Goal: Find specific page/section: Find specific page/section

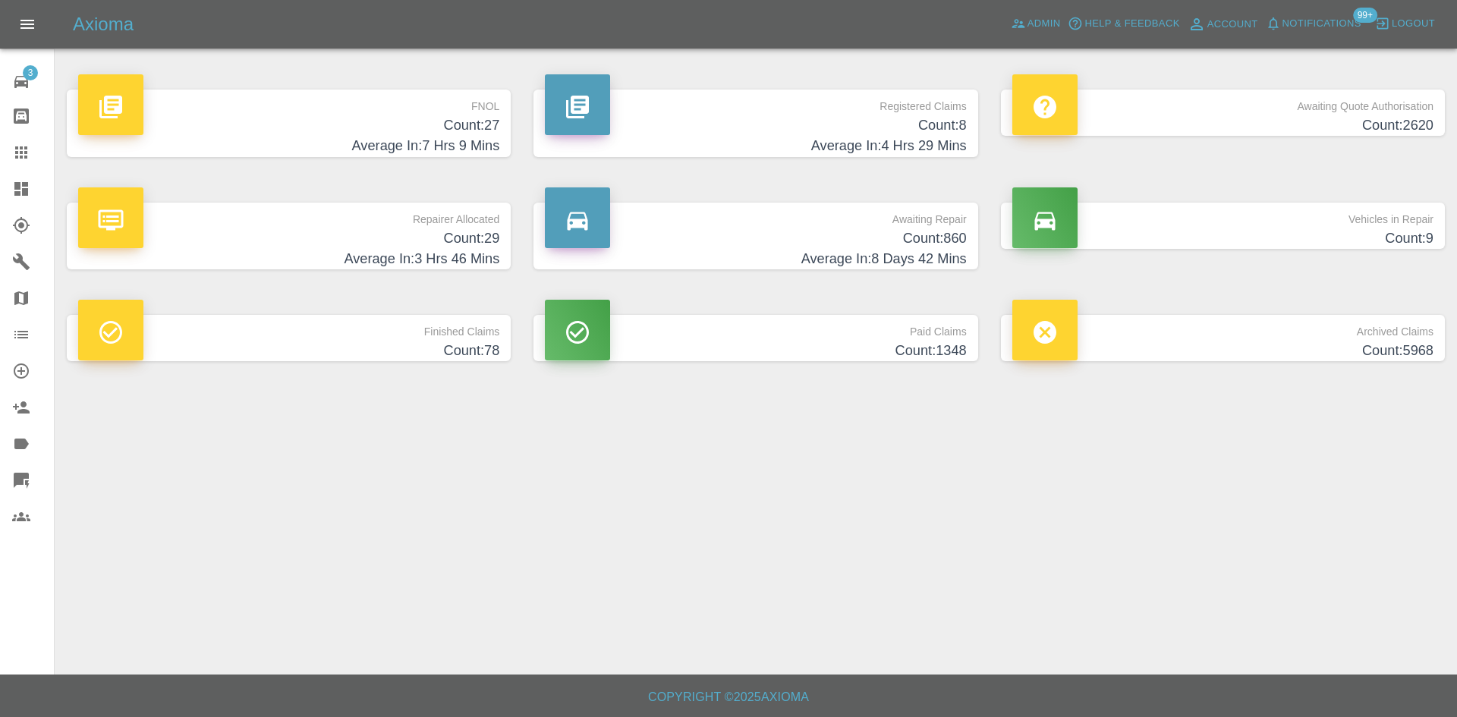
click at [722, 138] on h4 "Average In: 4 Hrs 29 Mins" at bounding box center [755, 146] width 421 height 20
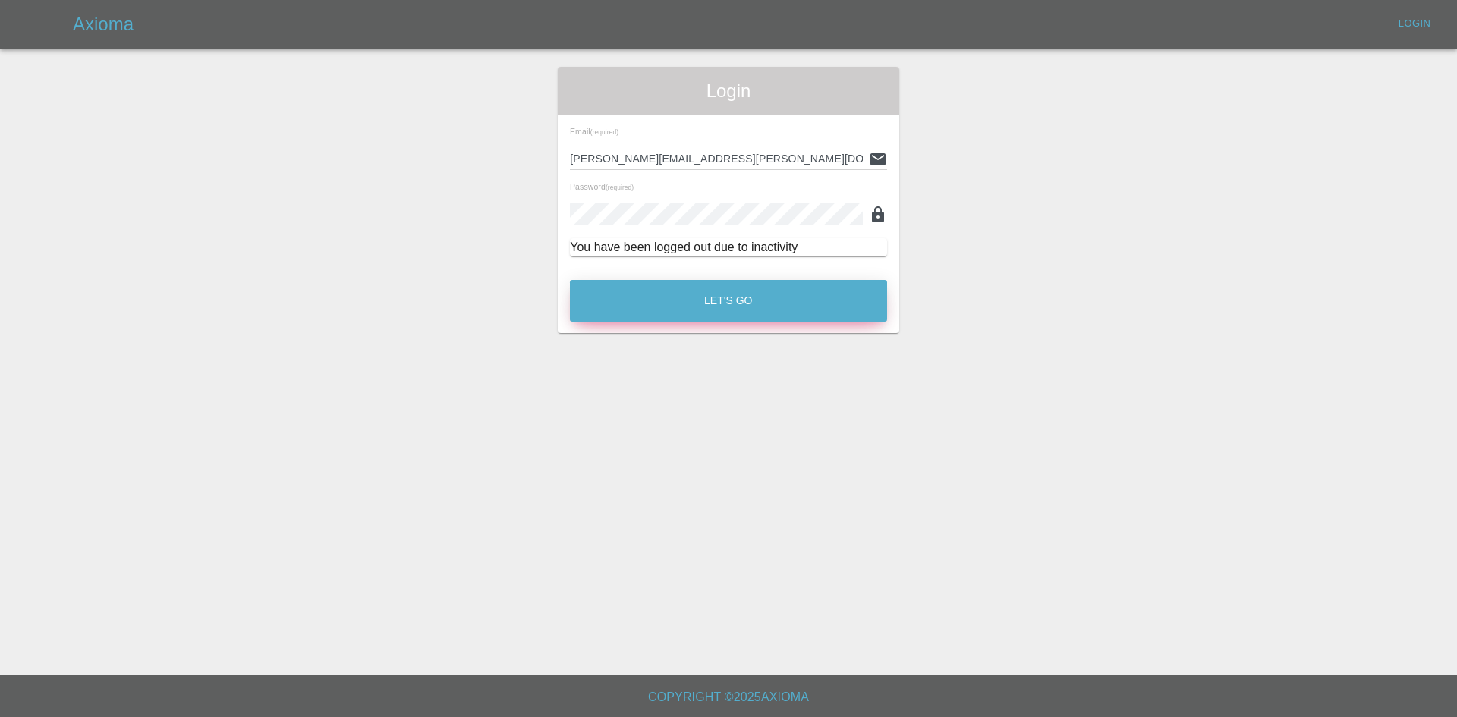
click at [665, 291] on button "Let's Go" at bounding box center [728, 301] width 317 height 42
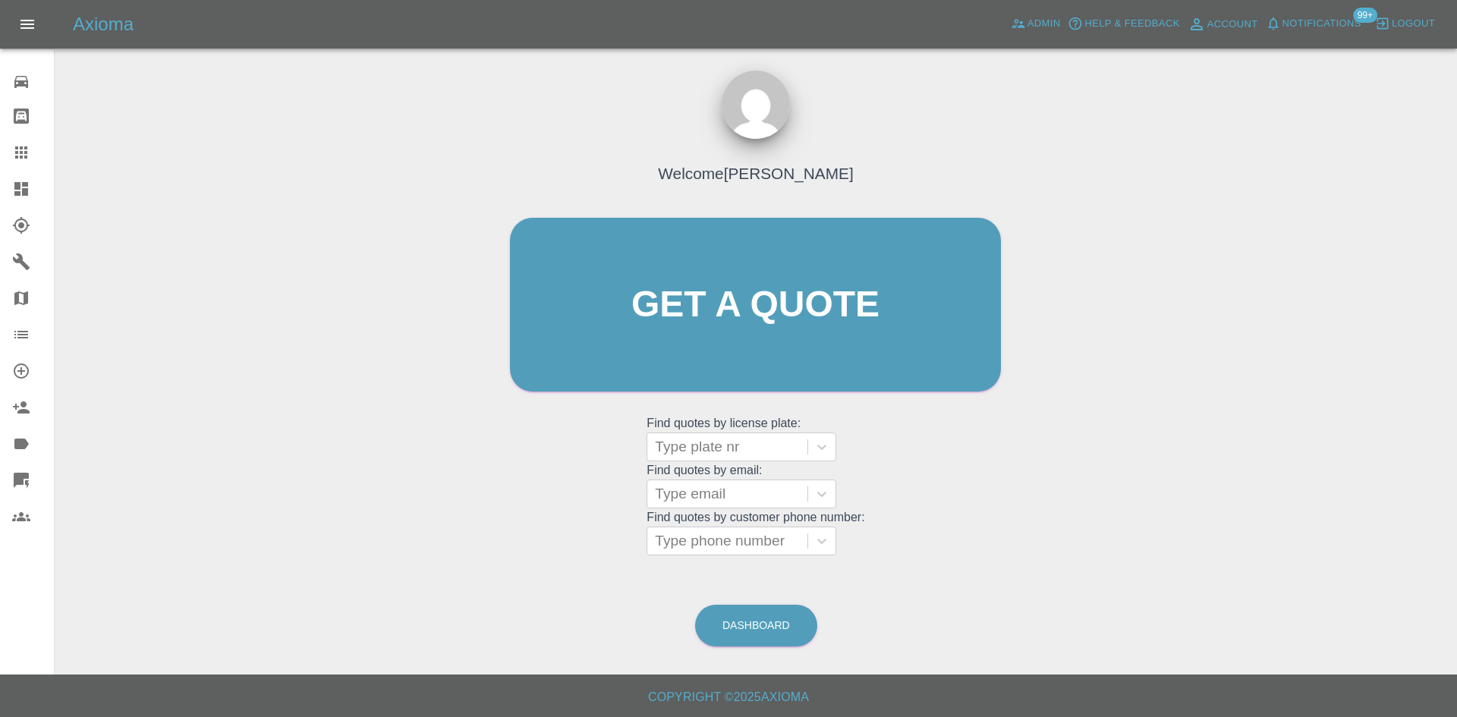
click at [7, 195] on link "Dashboard" at bounding box center [27, 189] width 54 height 36
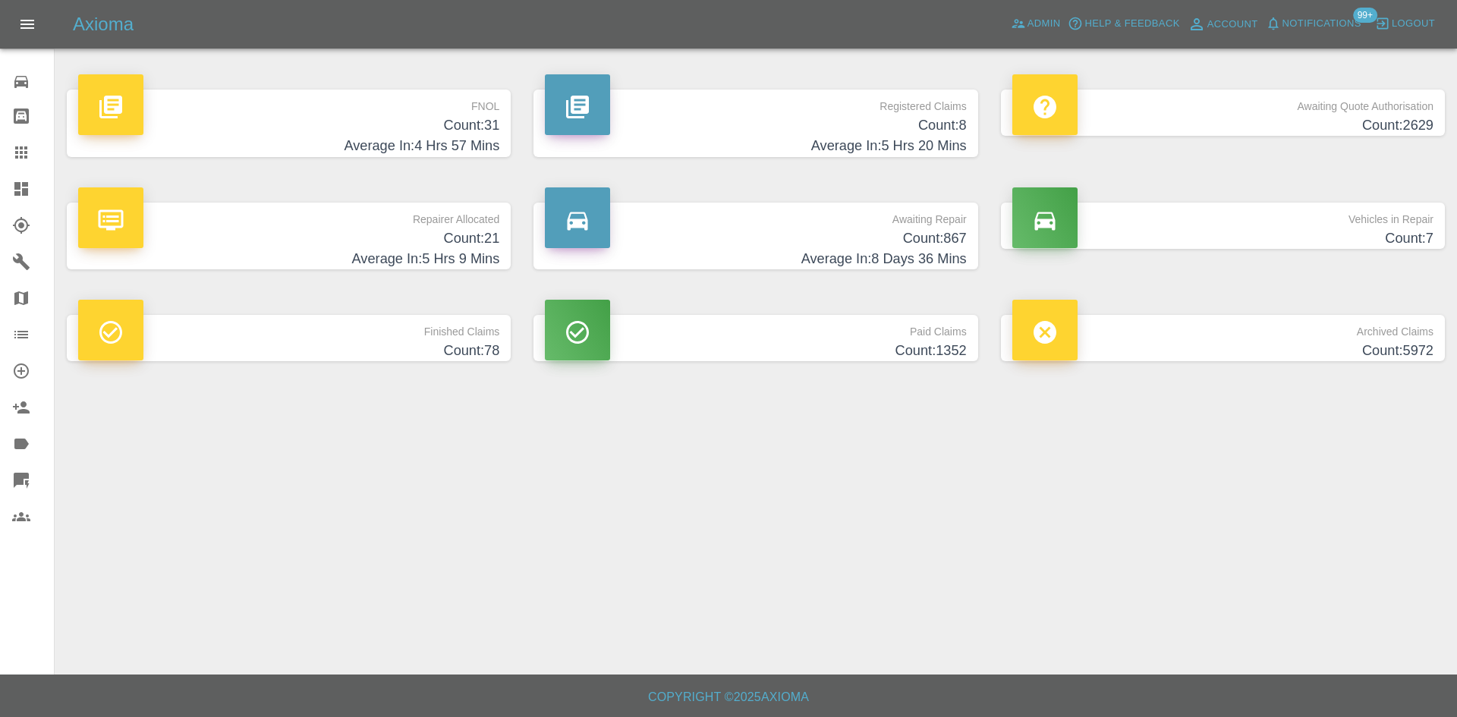
click at [878, 103] on p "Registered Claims" at bounding box center [755, 103] width 421 height 26
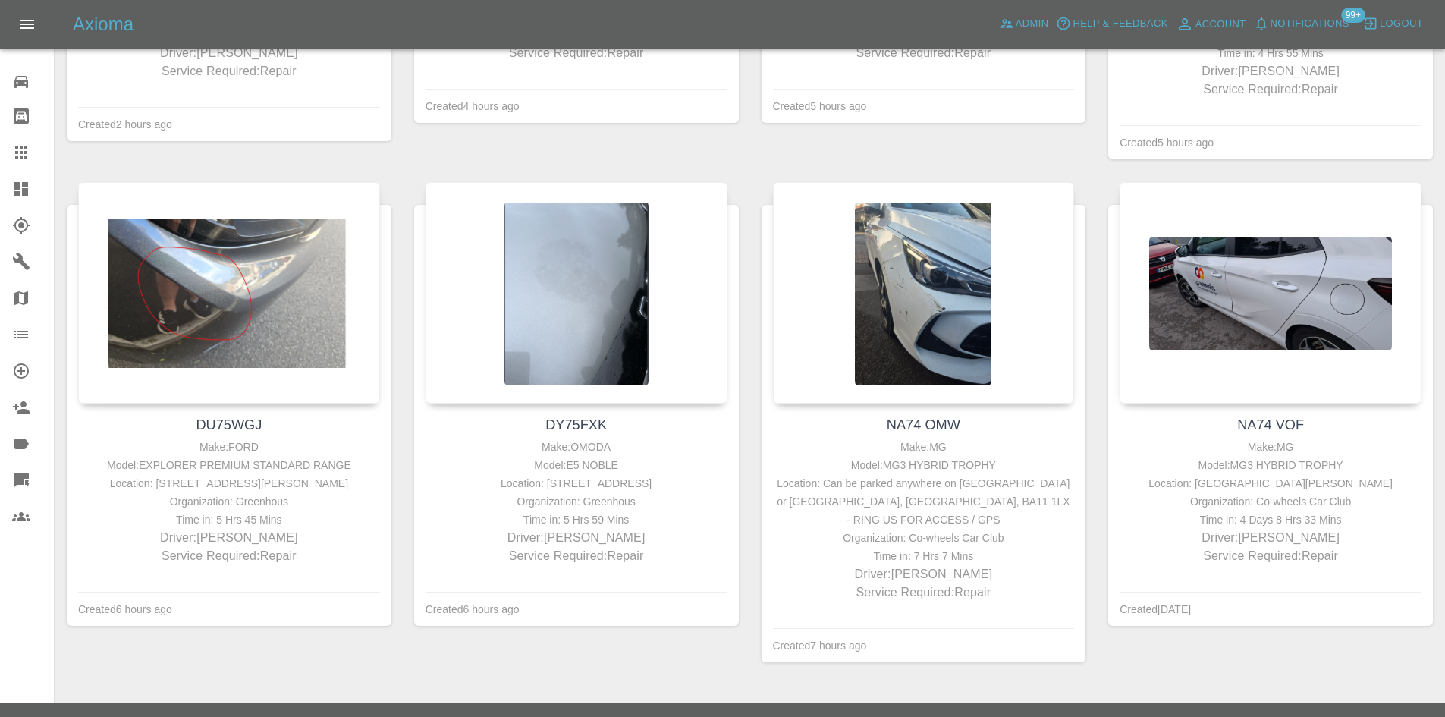
scroll to position [659, 0]
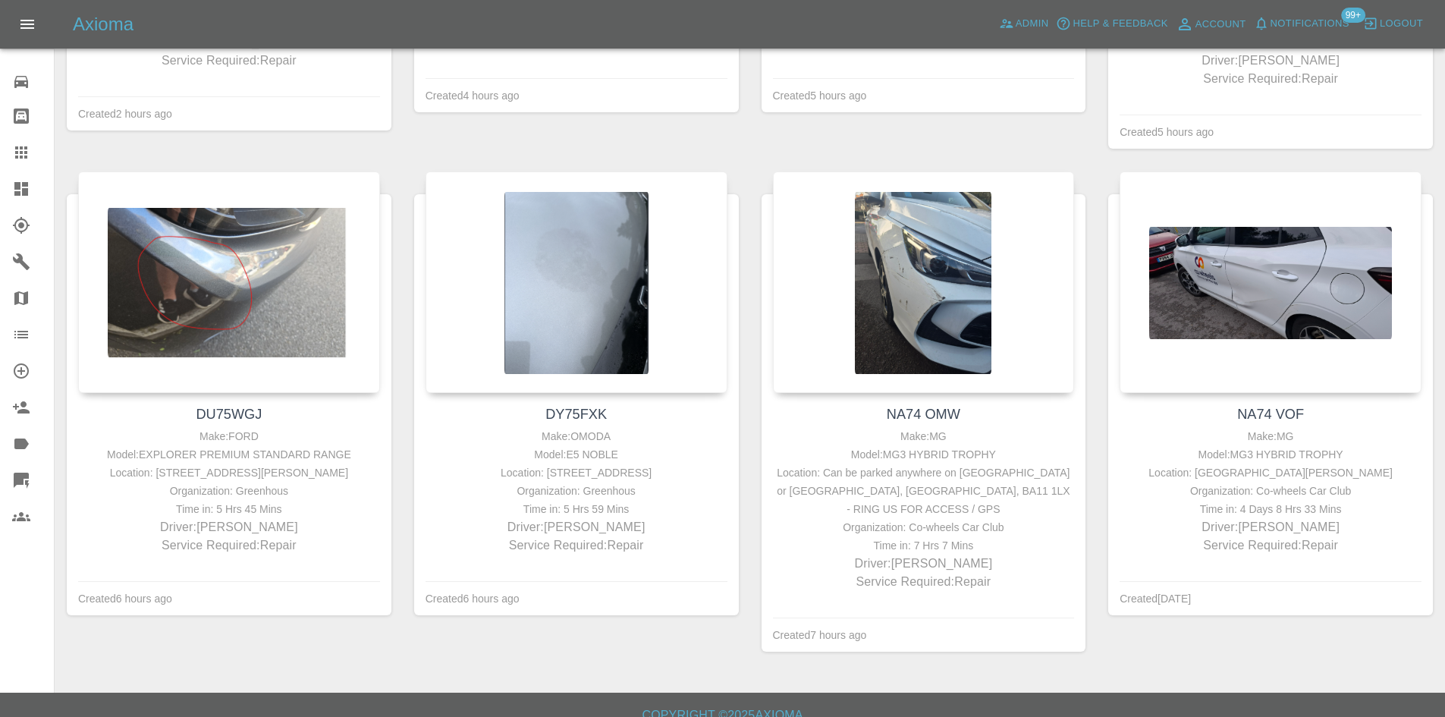
click at [11, 190] on link "Dashboard" at bounding box center [27, 189] width 54 height 36
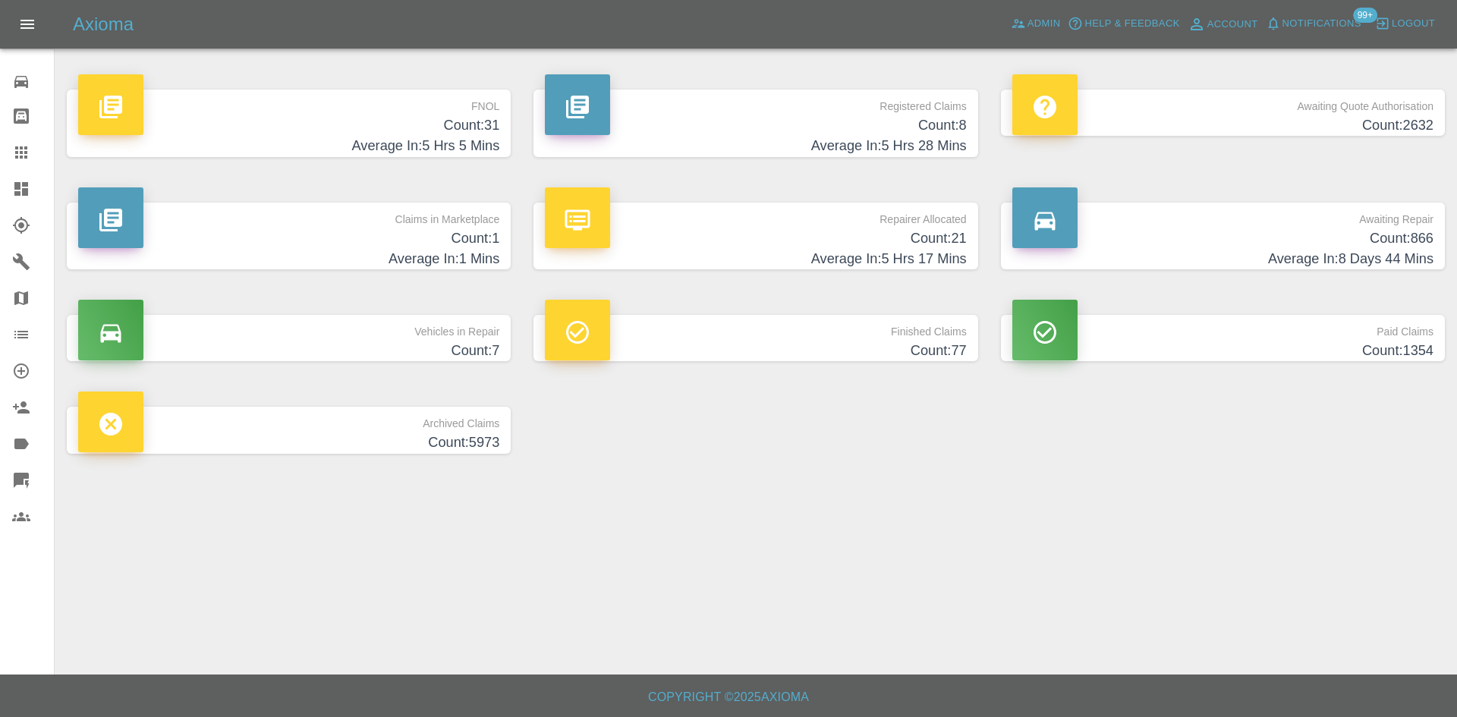
click at [293, 226] on p "Claims in Marketplace" at bounding box center [288, 216] width 421 height 26
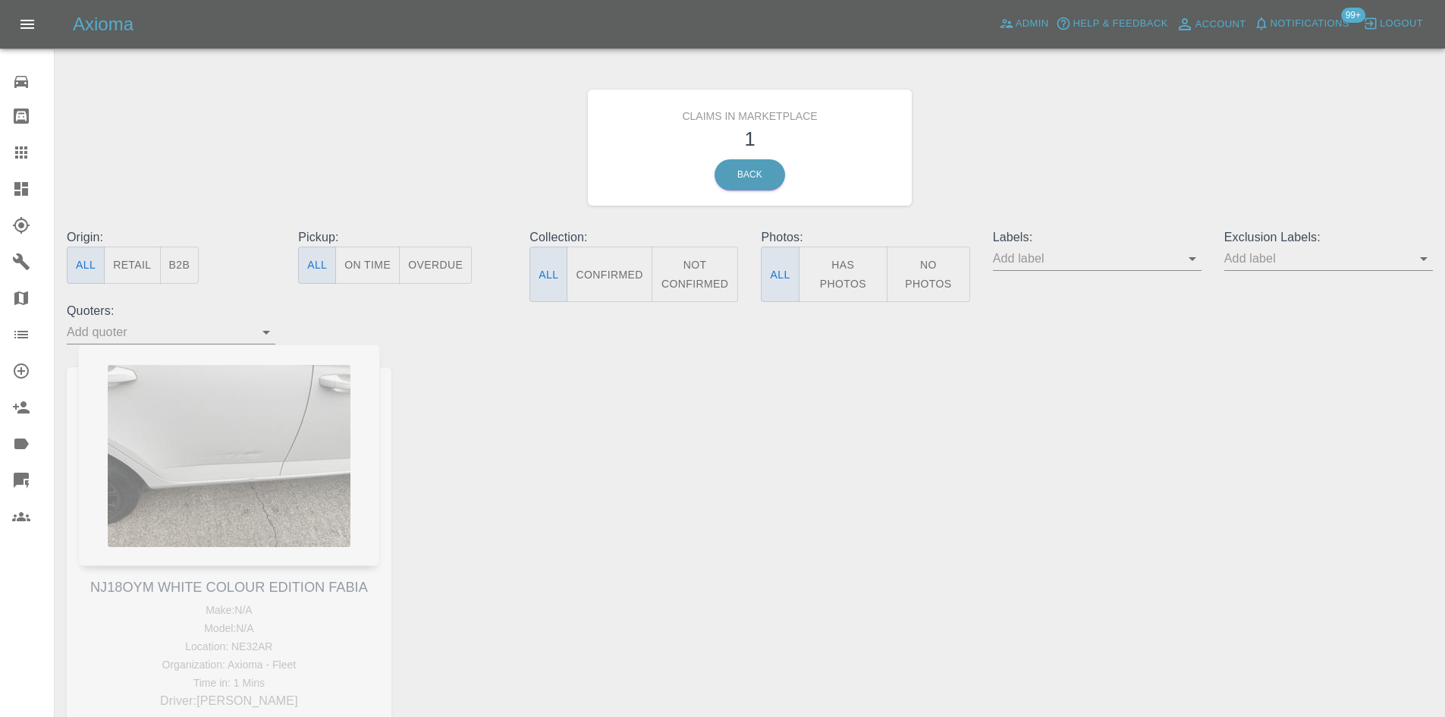
click at [20, 186] on icon at bounding box center [21, 189] width 14 height 14
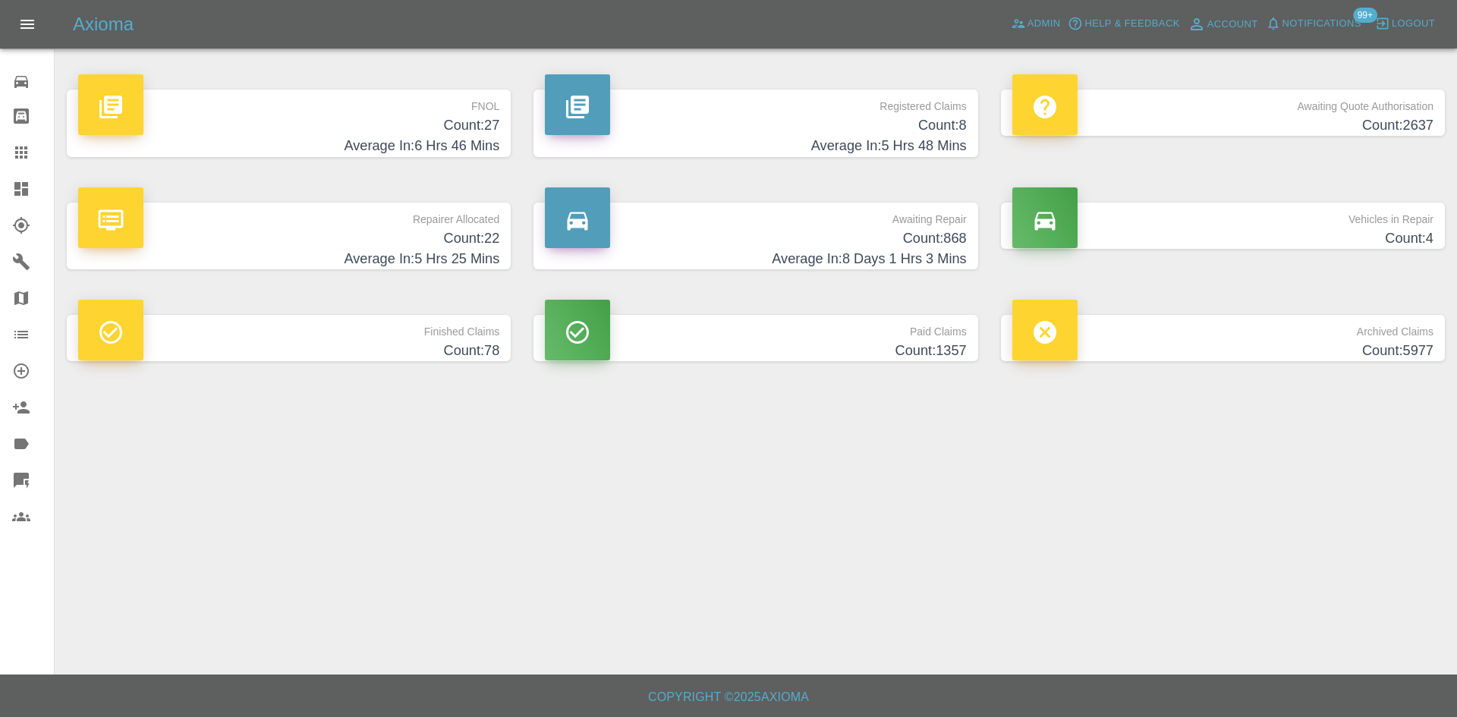
click at [302, 120] on h4 "Count: 27" at bounding box center [288, 125] width 421 height 20
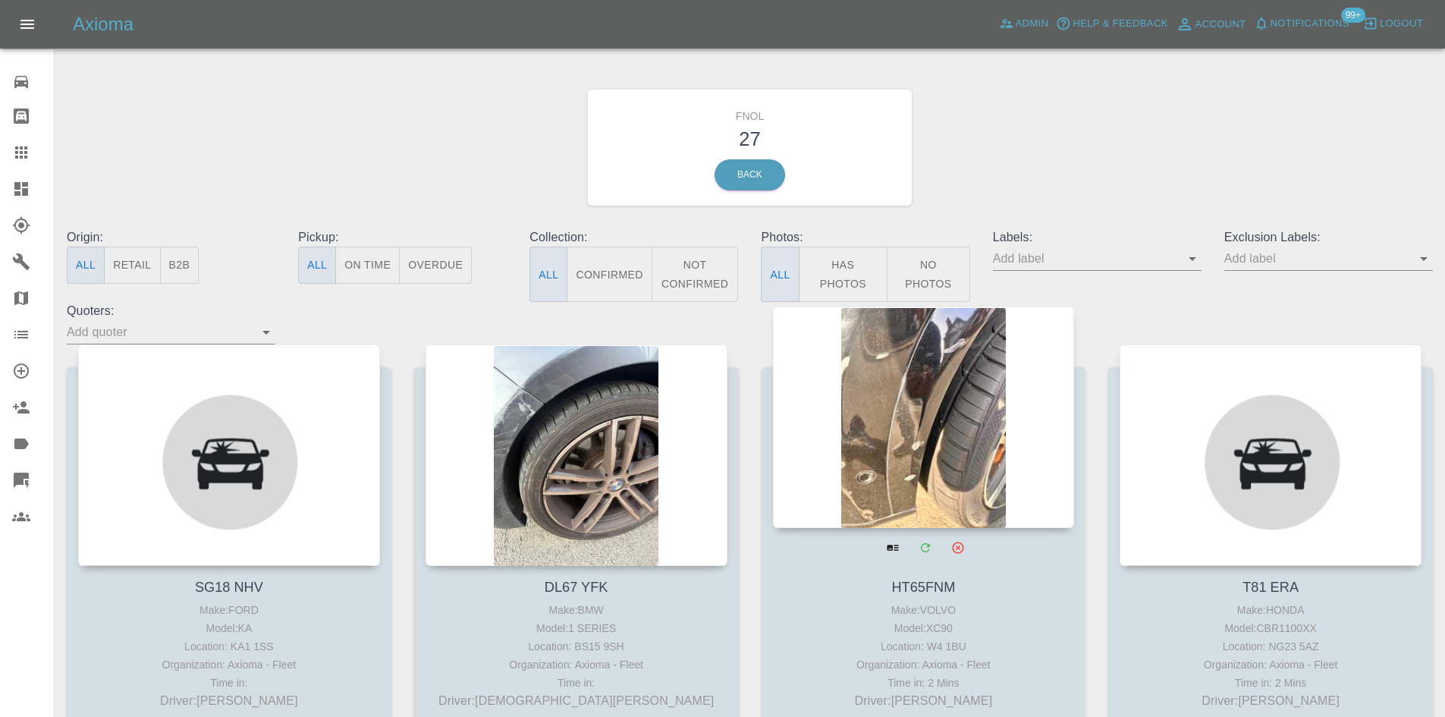
click at [852, 499] on div at bounding box center [924, 418] width 302 height 222
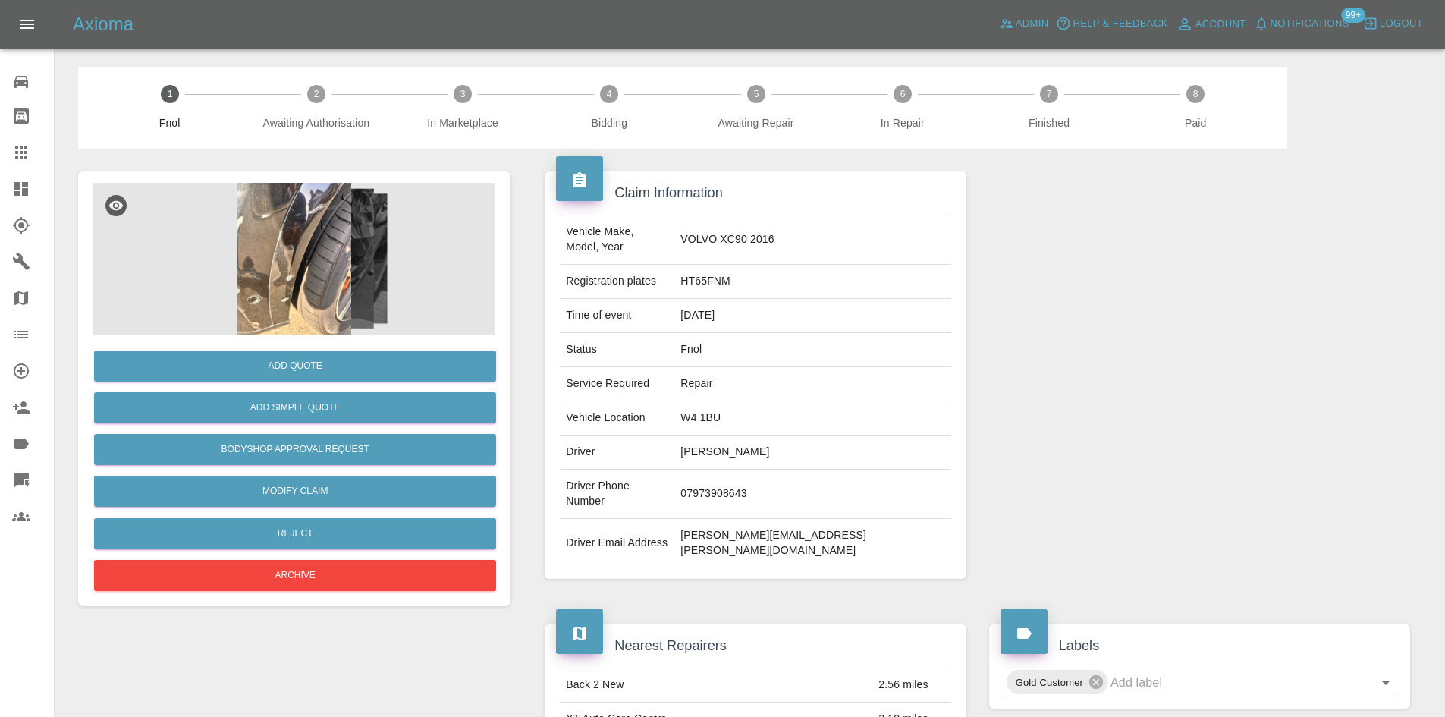
click at [389, 259] on img at bounding box center [294, 259] width 402 height 152
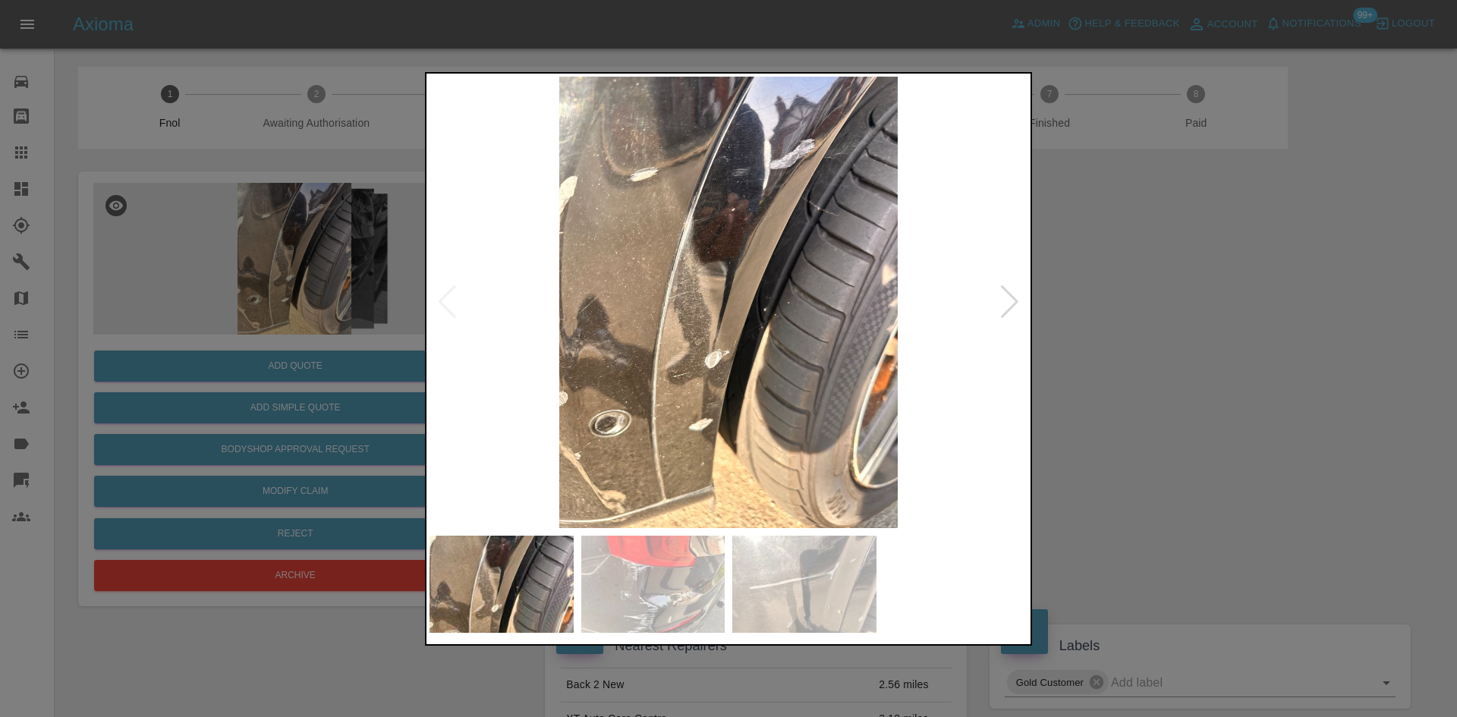
click at [1000, 316] on div at bounding box center [1009, 301] width 20 height 33
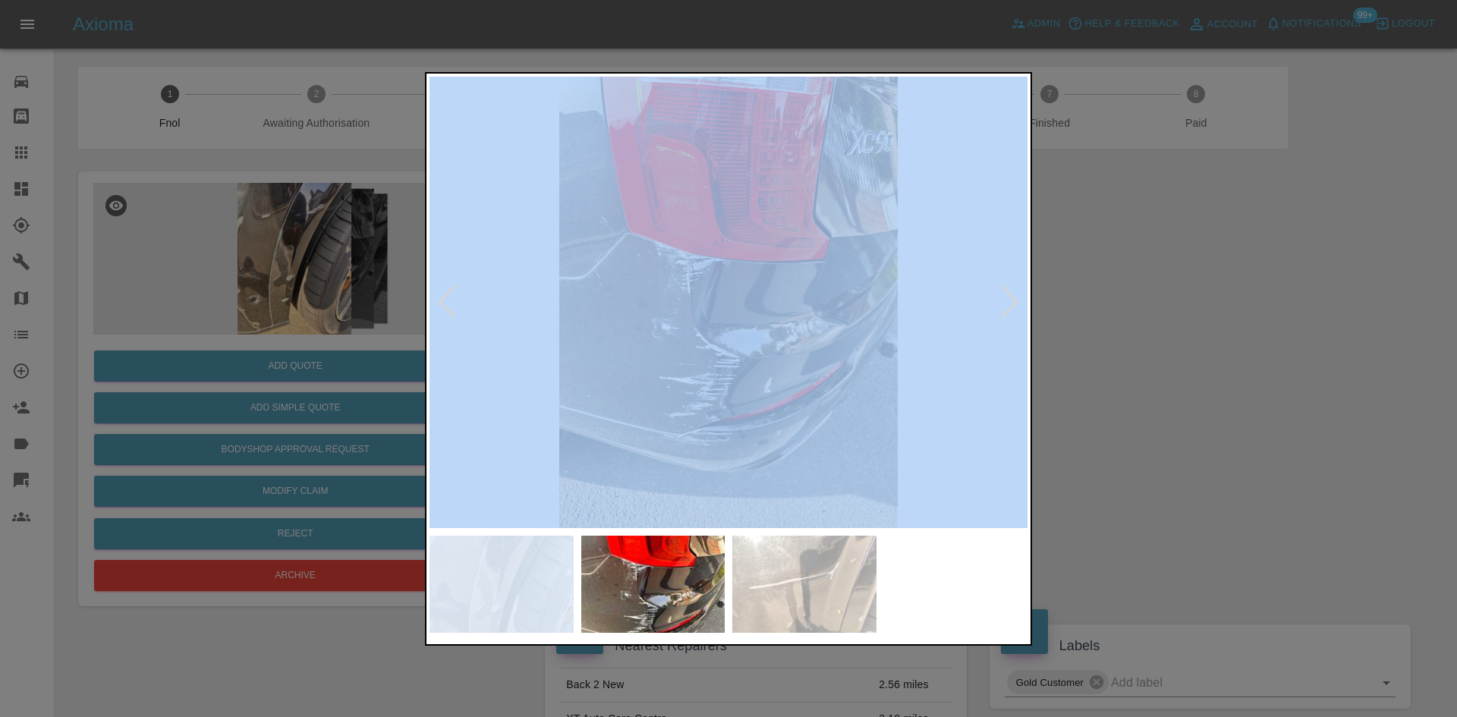
click at [1000, 316] on div at bounding box center [1009, 301] width 20 height 33
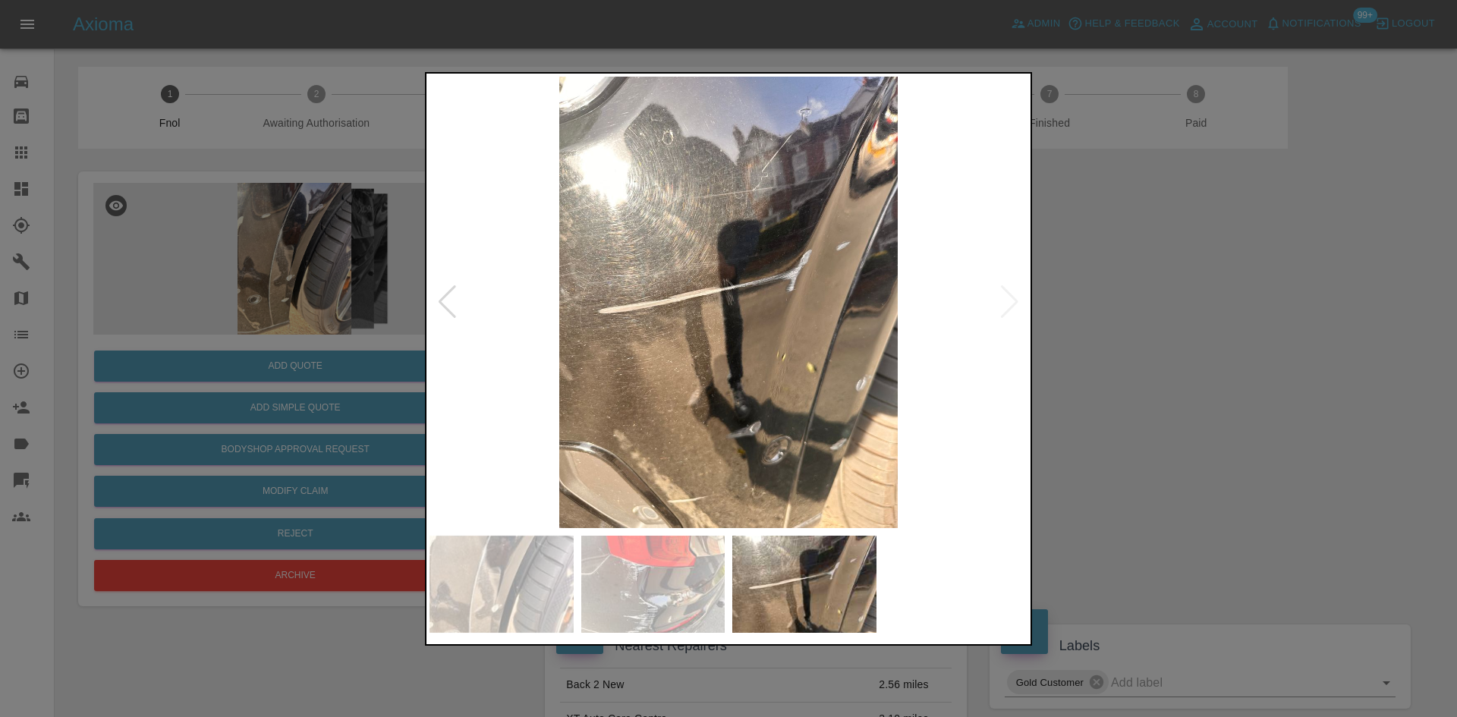
click at [1201, 314] on div at bounding box center [728, 358] width 1457 height 717
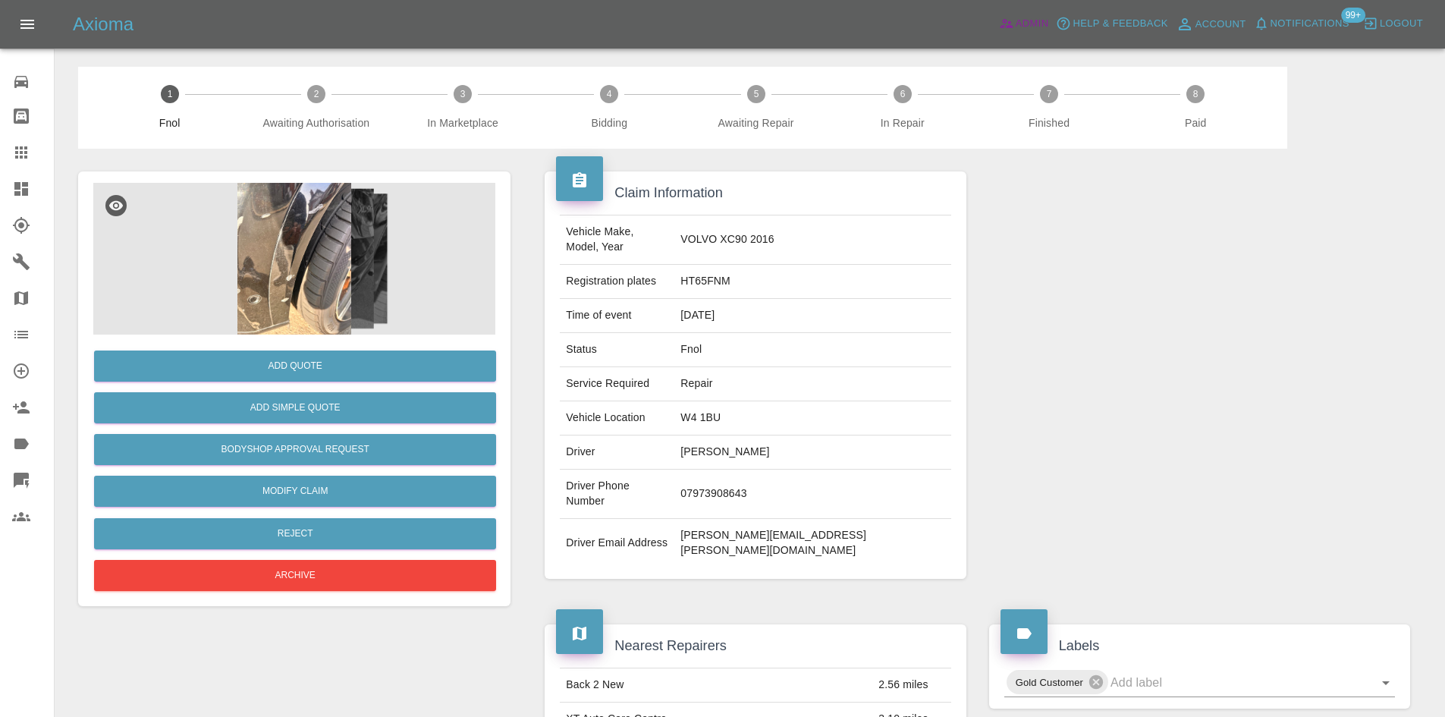
click at [1027, 26] on span "Admin" at bounding box center [1032, 23] width 33 height 17
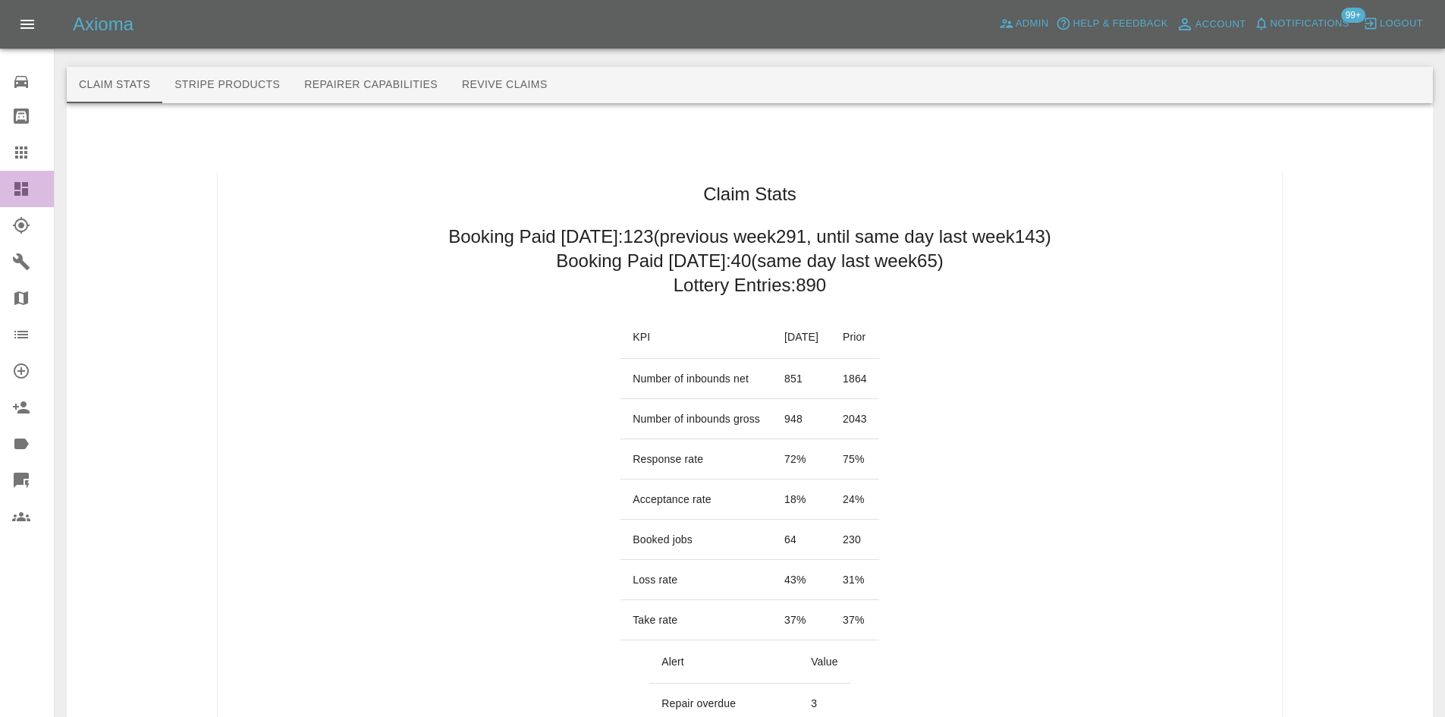
click at [12, 200] on link "Dashboard" at bounding box center [27, 189] width 54 height 36
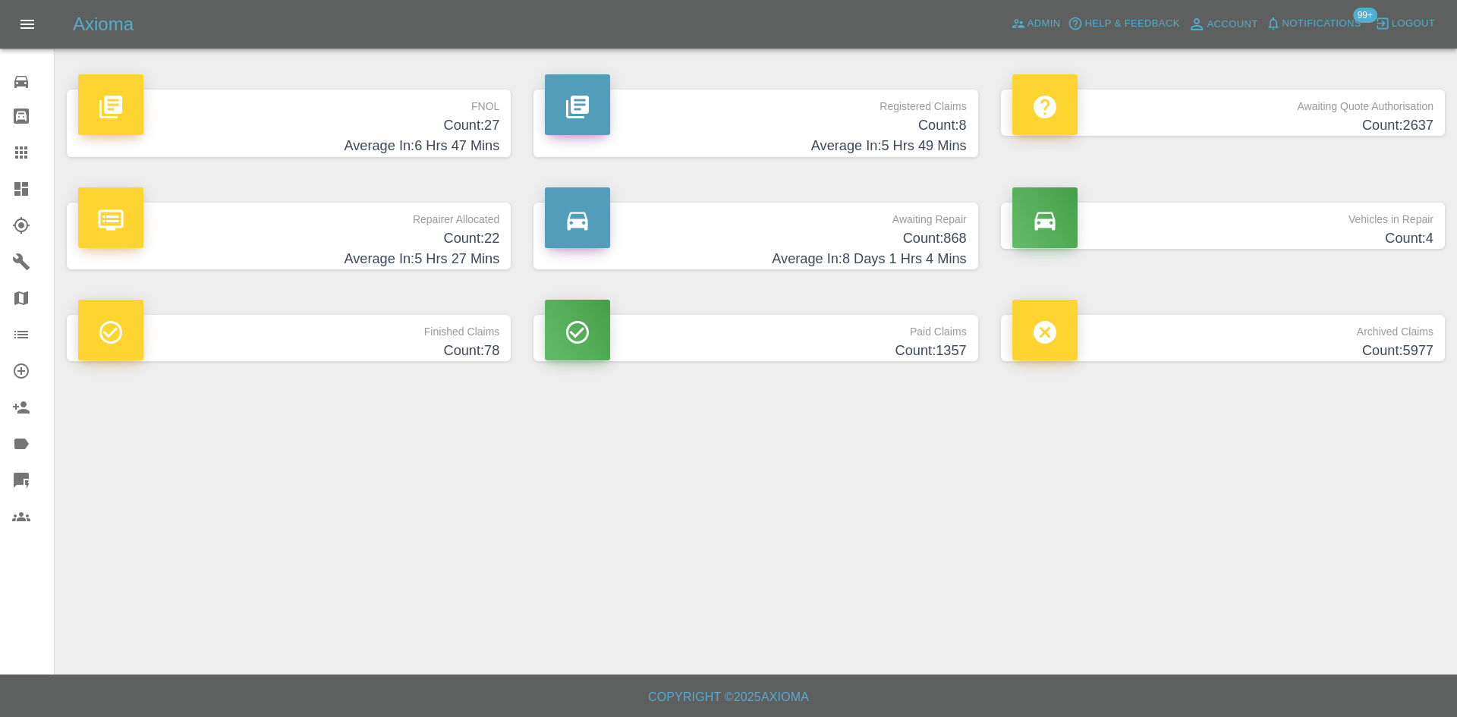
click at [1335, 21] on span "Notifications" at bounding box center [1321, 23] width 79 height 17
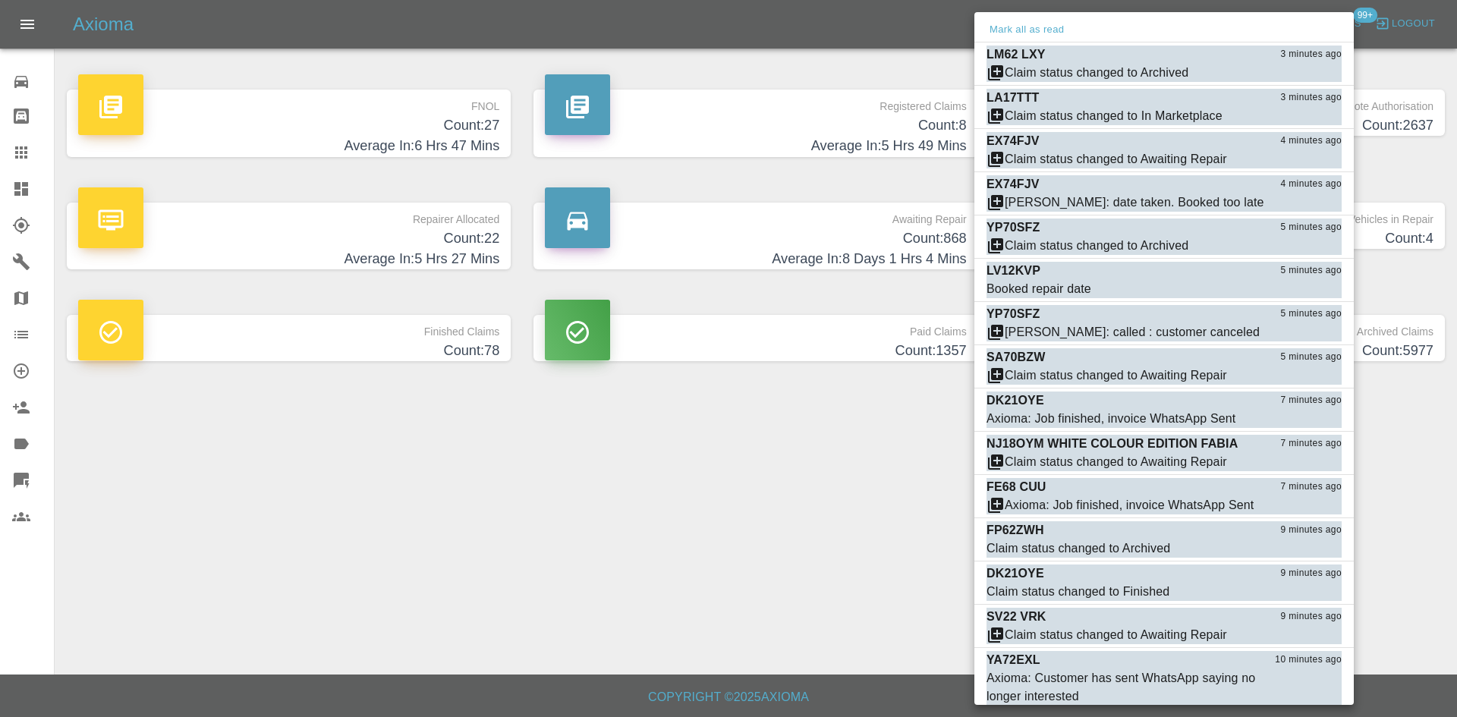
click at [571, 377] on div at bounding box center [728, 358] width 1457 height 717
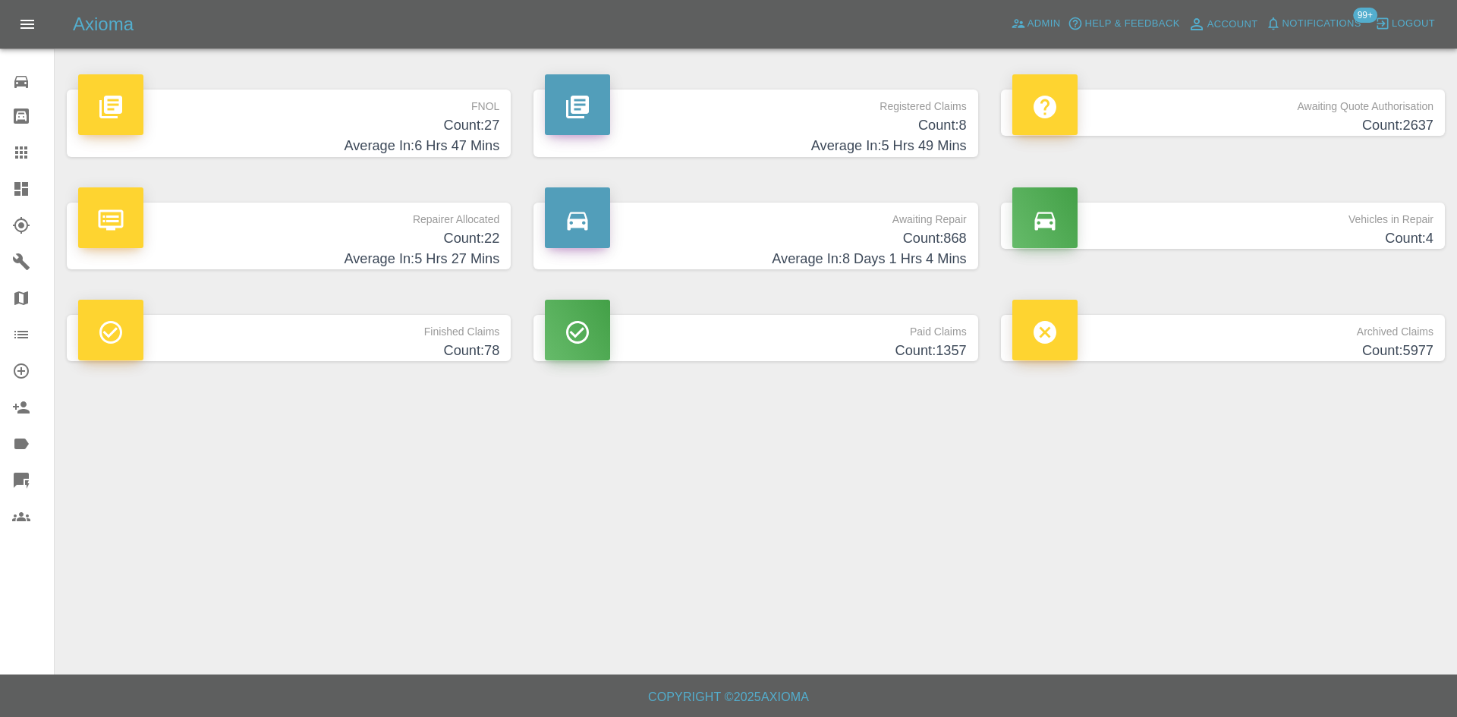
click at [603, 254] on div at bounding box center [728, 358] width 1457 height 717
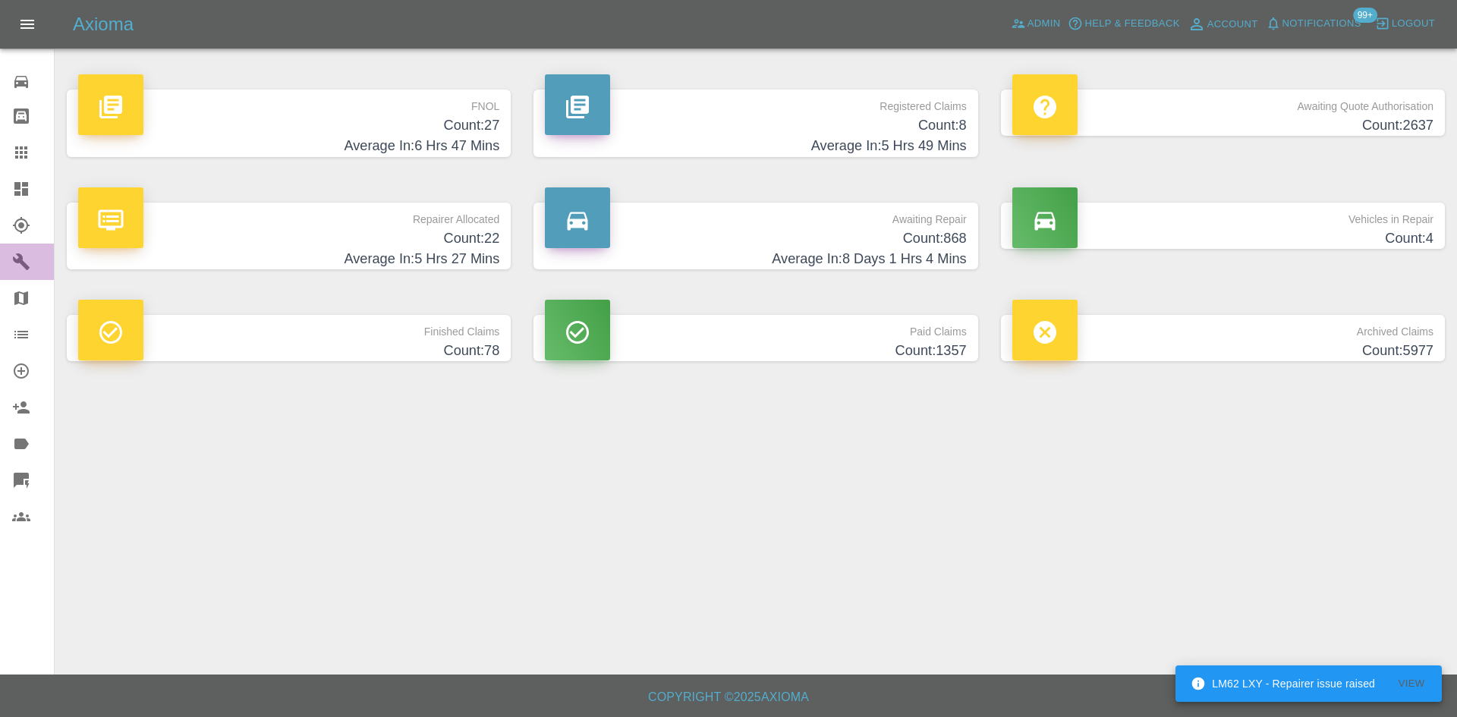
click at [24, 269] on icon at bounding box center [21, 262] width 18 height 18
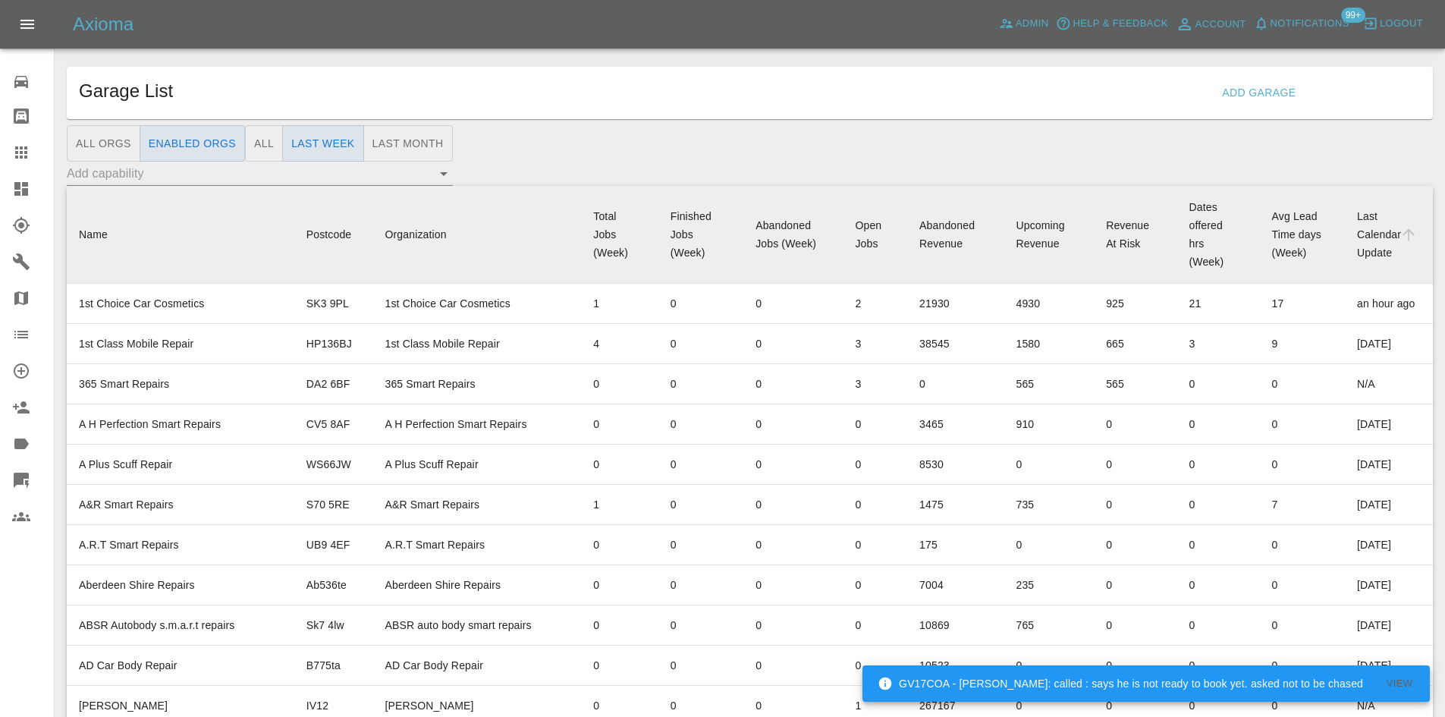
click at [408, 150] on button "Last Month" at bounding box center [408, 143] width 90 height 37
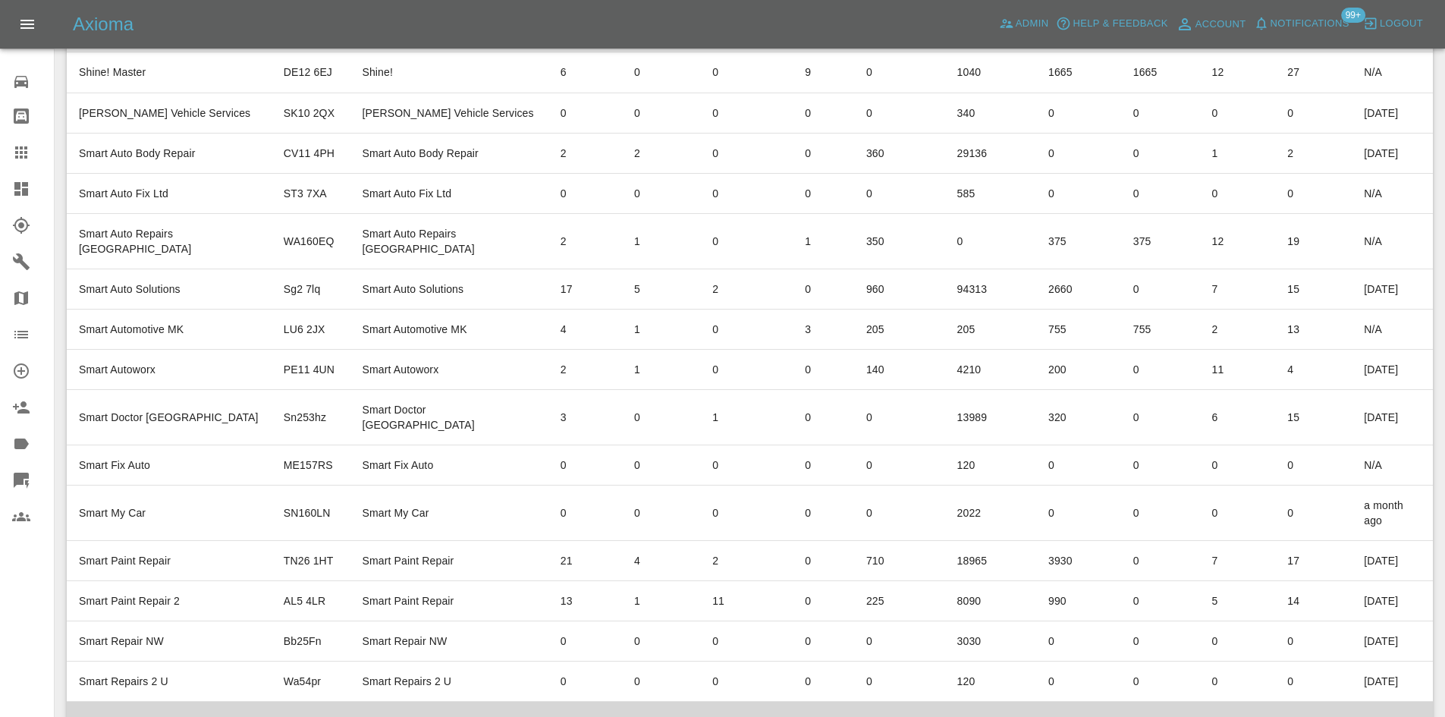
scroll to position [8255, 0]
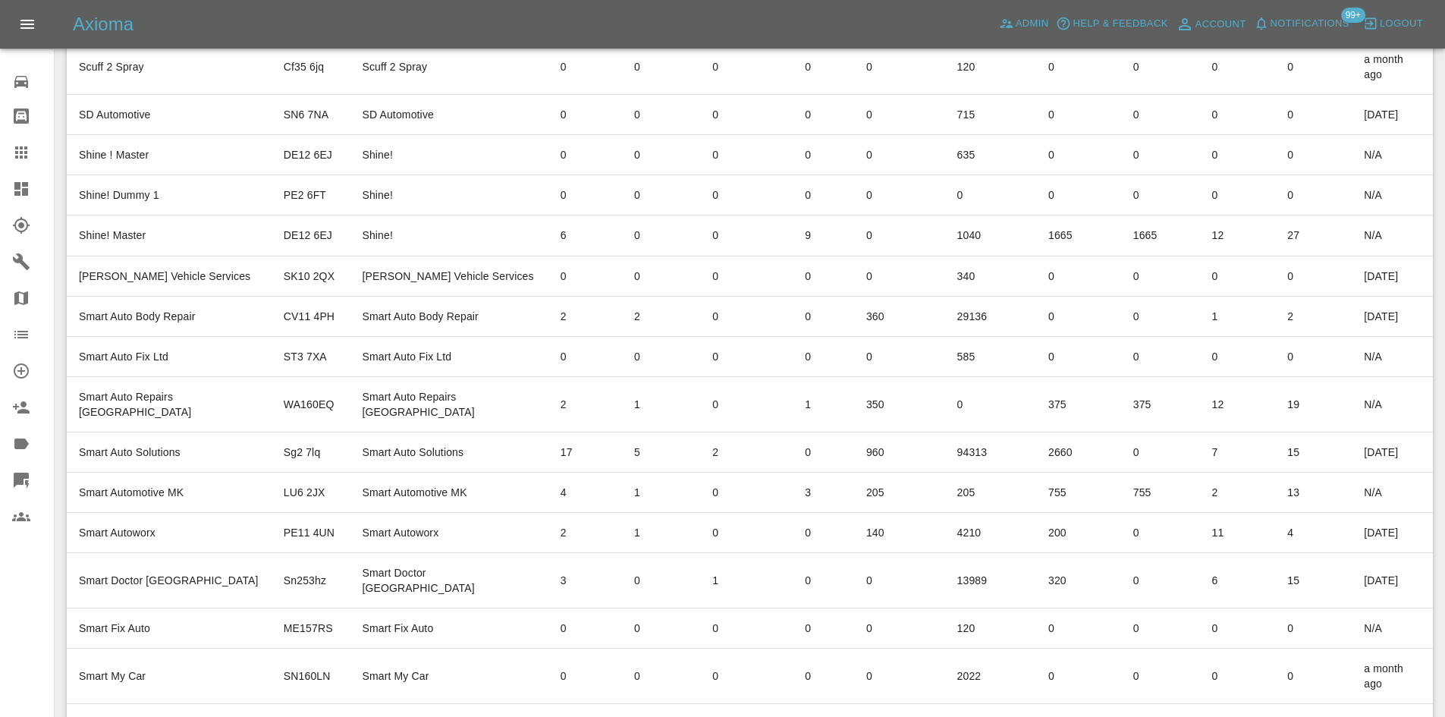
click at [26, 152] on icon at bounding box center [21, 152] width 12 height 12
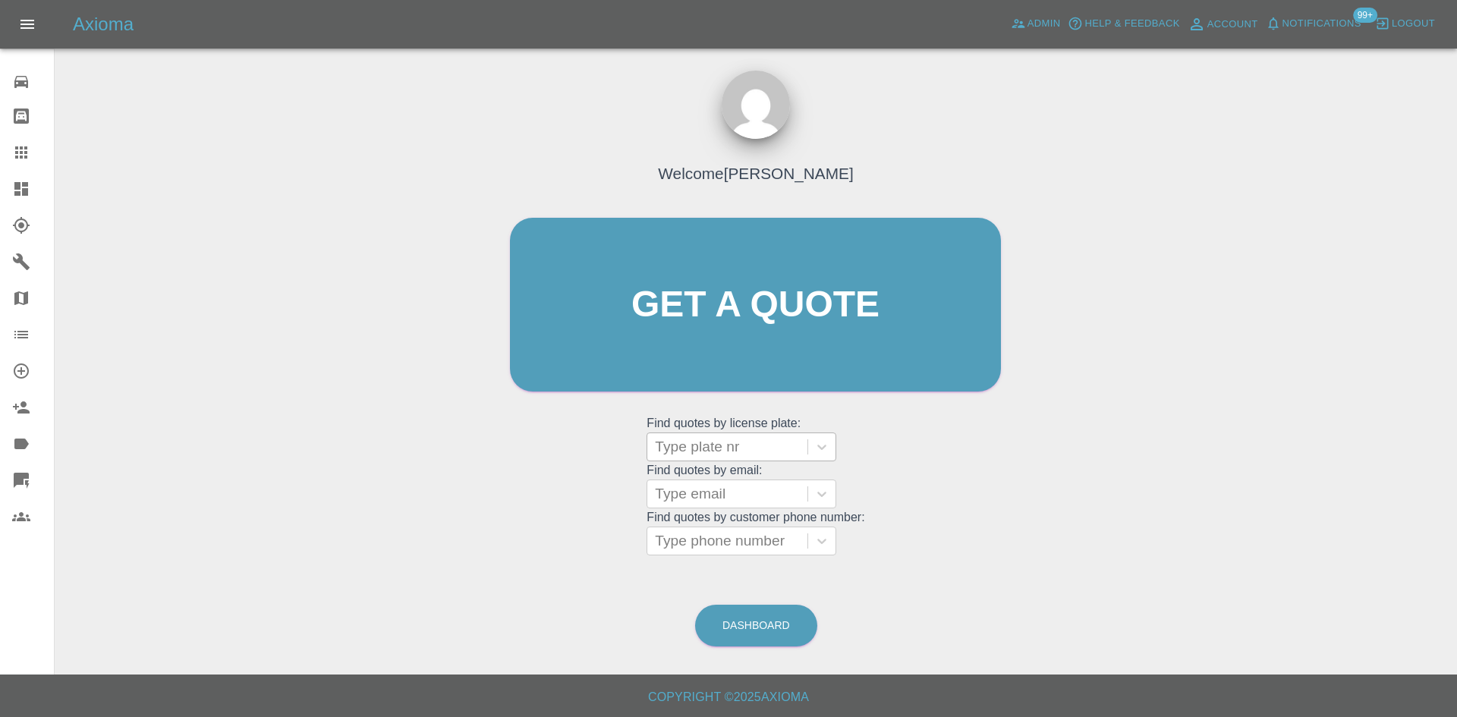
click at [709, 447] on div at bounding box center [727, 446] width 145 height 21
paste input "DT70 AHN"
type input "DT70 AHN"
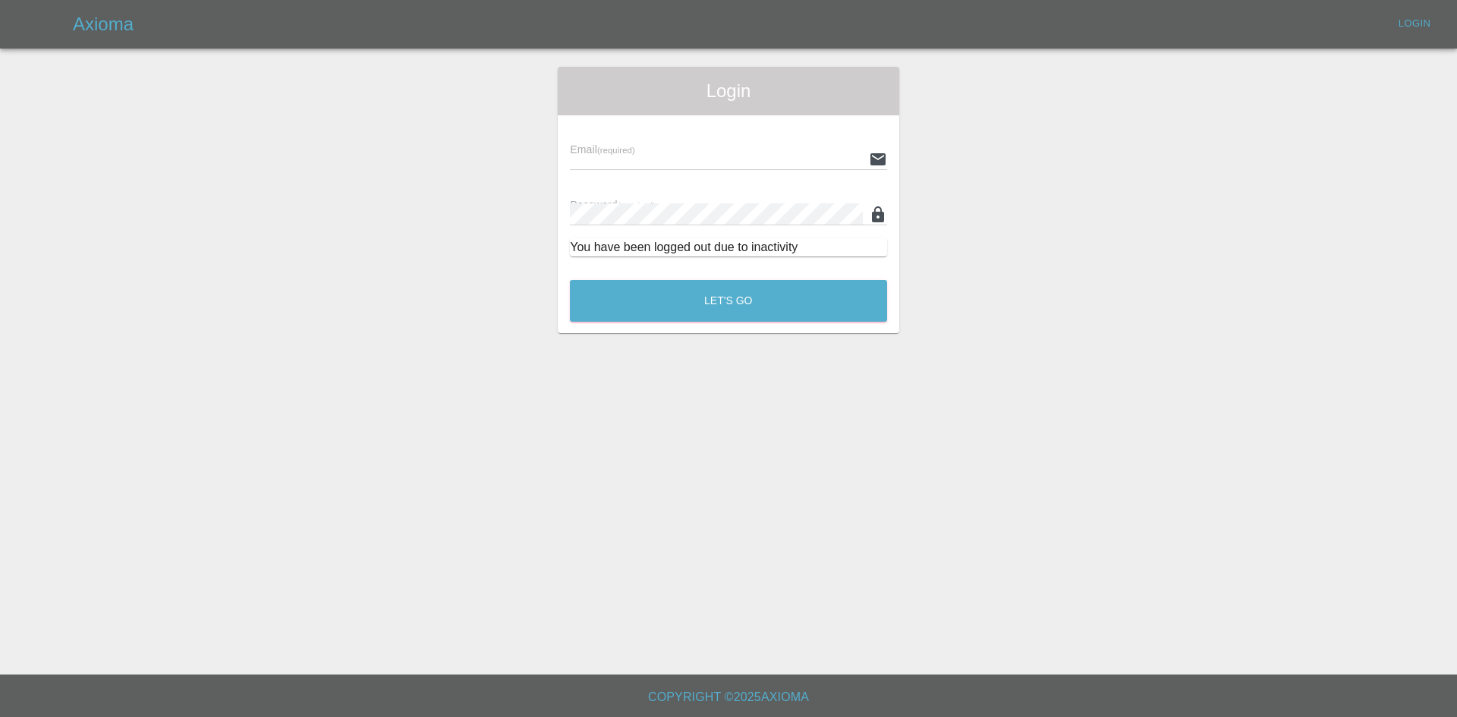
type input "[PERSON_NAME][EMAIL_ADDRESS][PERSON_NAME][DOMAIN_NAME]"
click at [688, 332] on div "Login Email (required) [PERSON_NAME][EMAIL_ADDRESS][PERSON_NAME][DOMAIN_NAME] P…" at bounding box center [728, 200] width 341 height 266
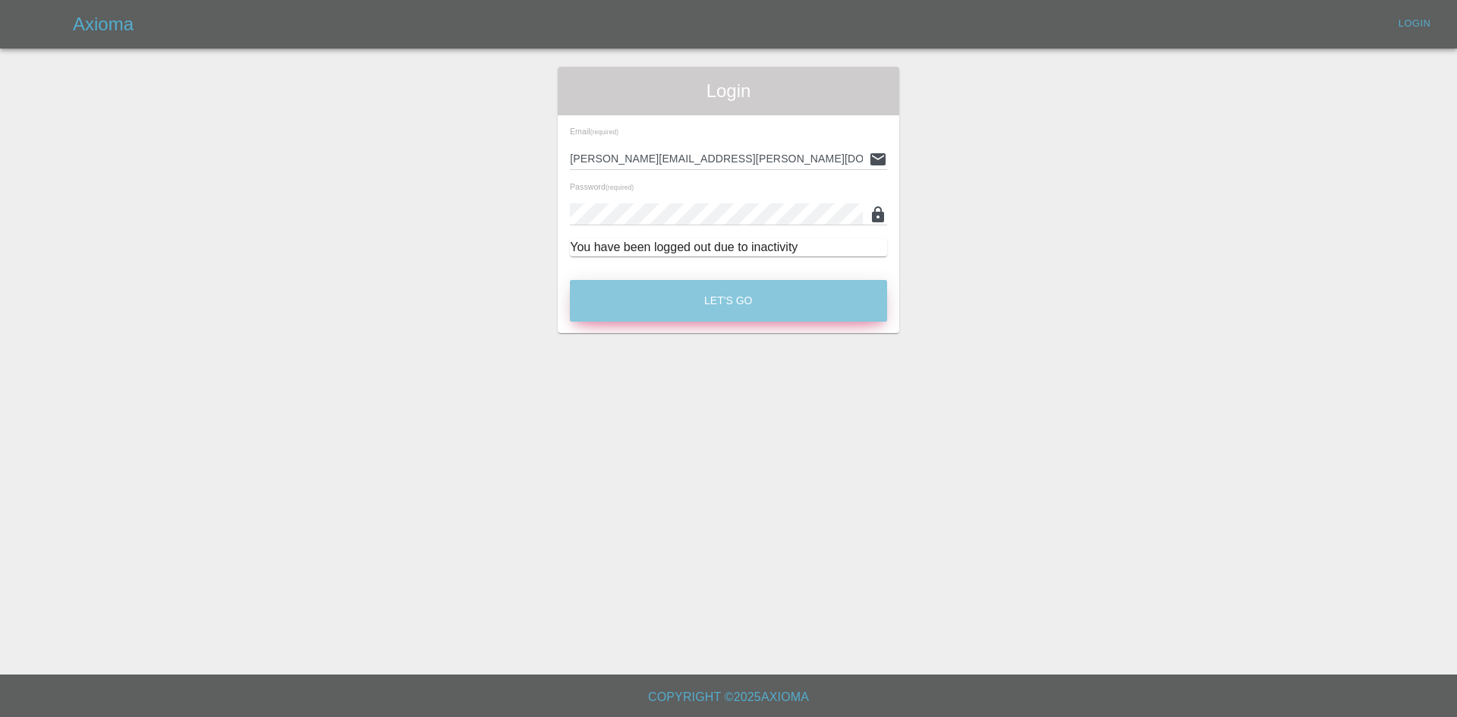
click at [692, 320] on button "Let's Go" at bounding box center [728, 301] width 317 height 42
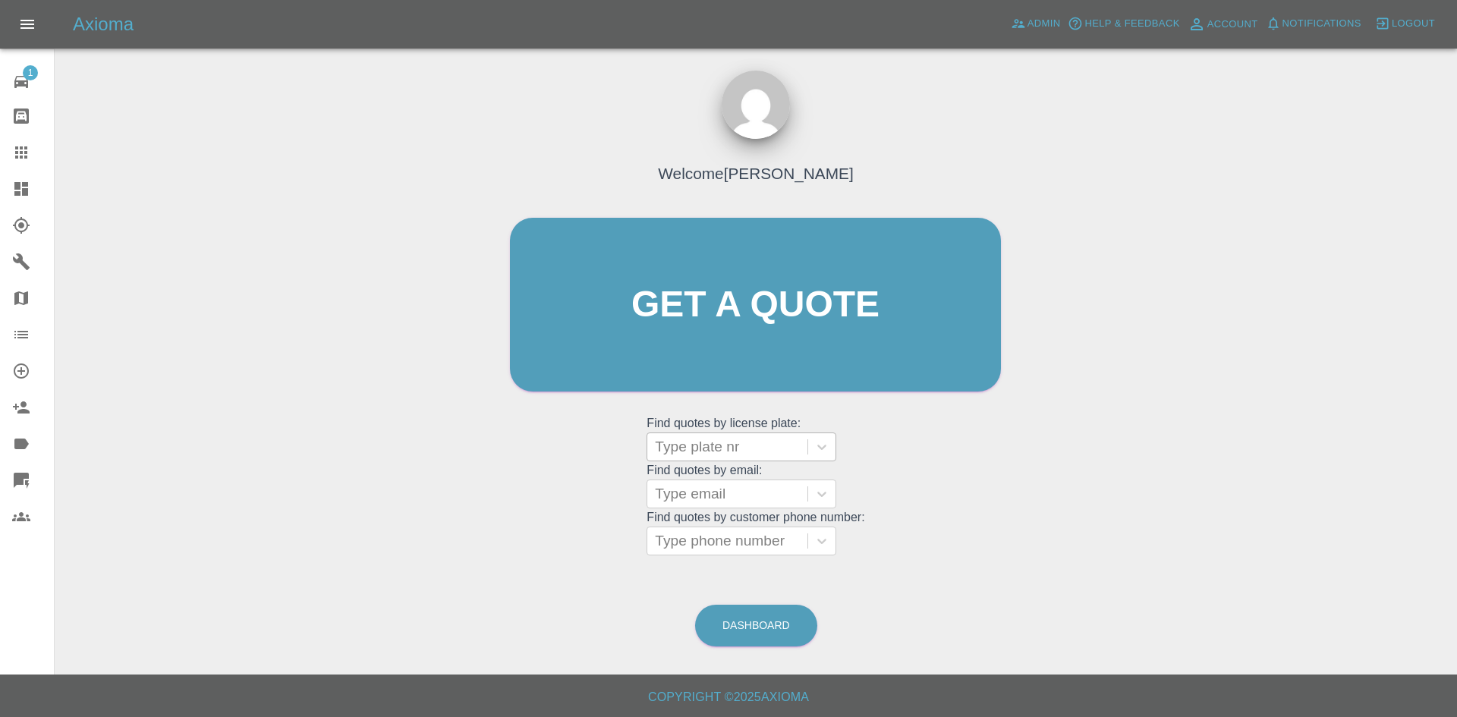
click at [712, 447] on div at bounding box center [727, 446] width 145 height 21
paste input "DT70 AHN"
type input "DT70 AHN"
click at [731, 475] on div "DT70 AHN, Finished" at bounding box center [741, 485] width 190 height 30
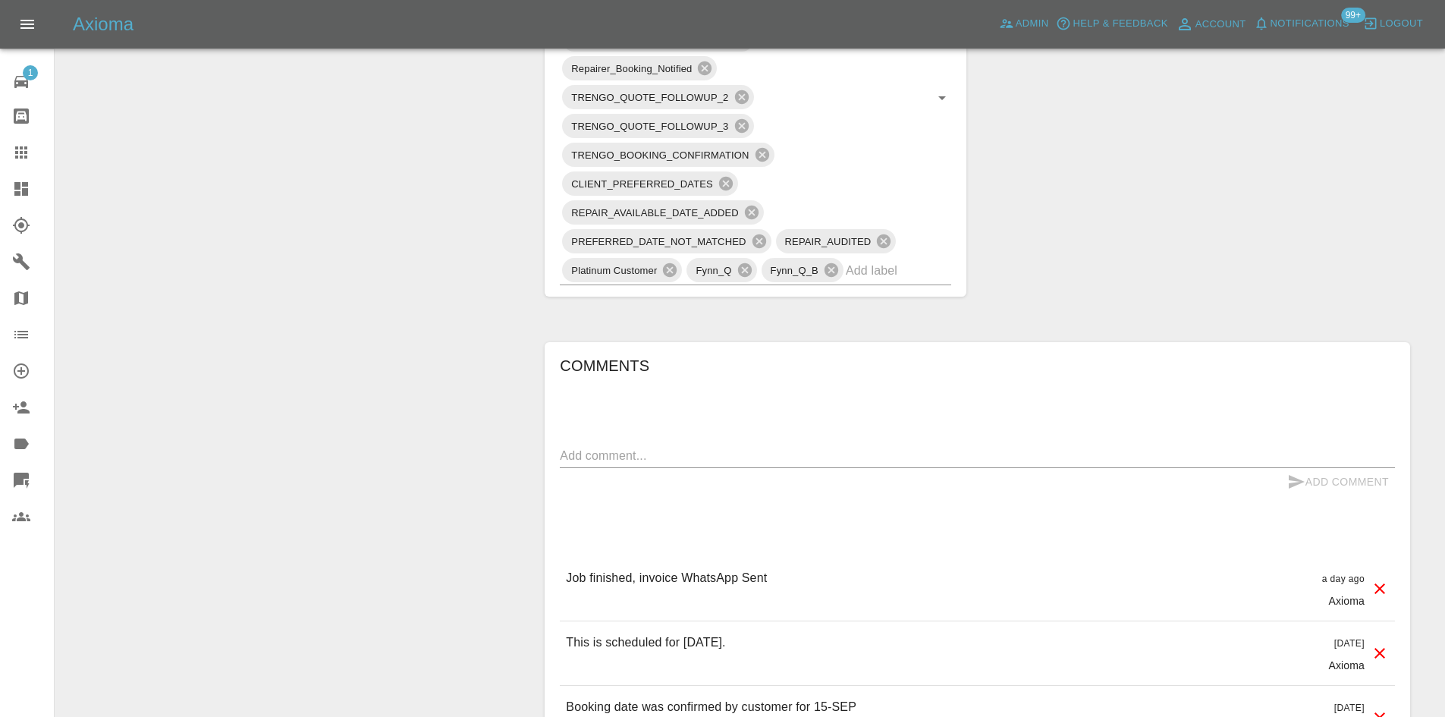
scroll to position [1138, 0]
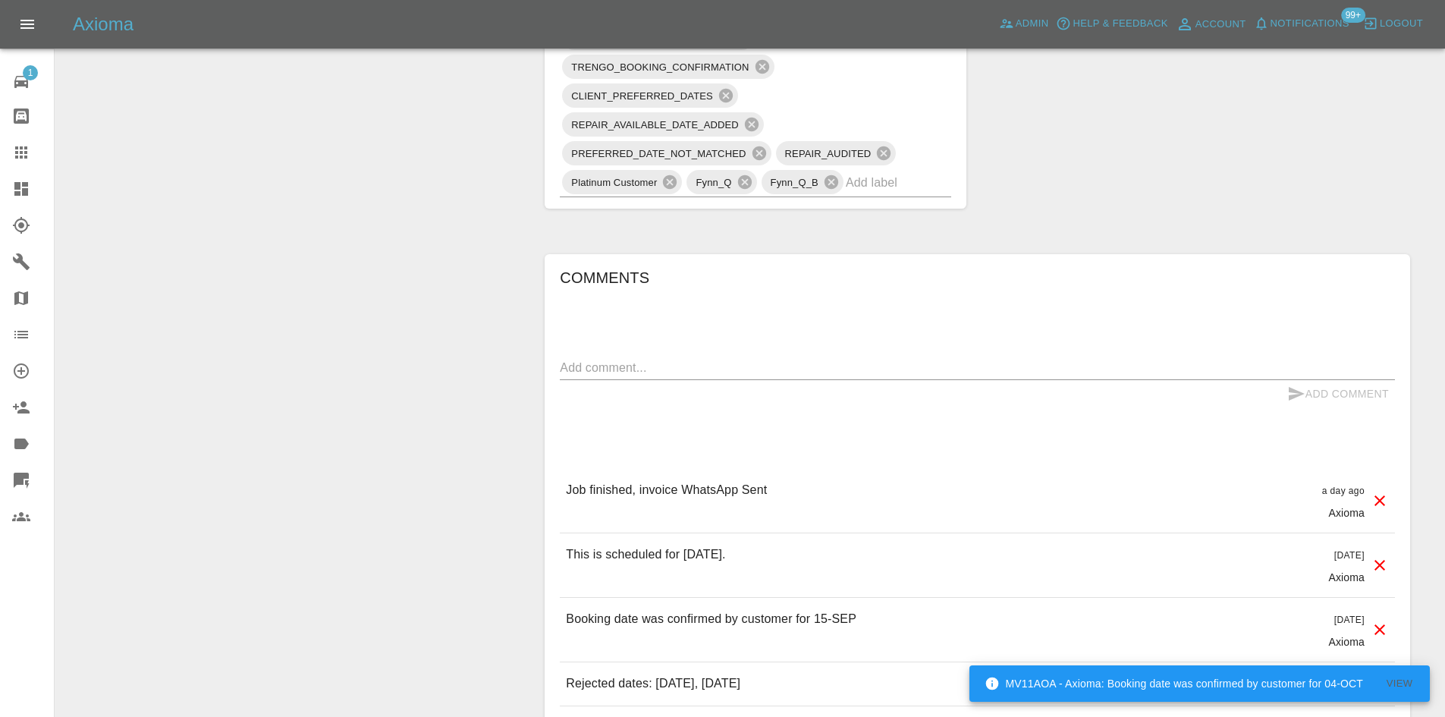
click at [0, 186] on link "Dashboard" at bounding box center [27, 189] width 54 height 36
